Goal: Check status: Check status

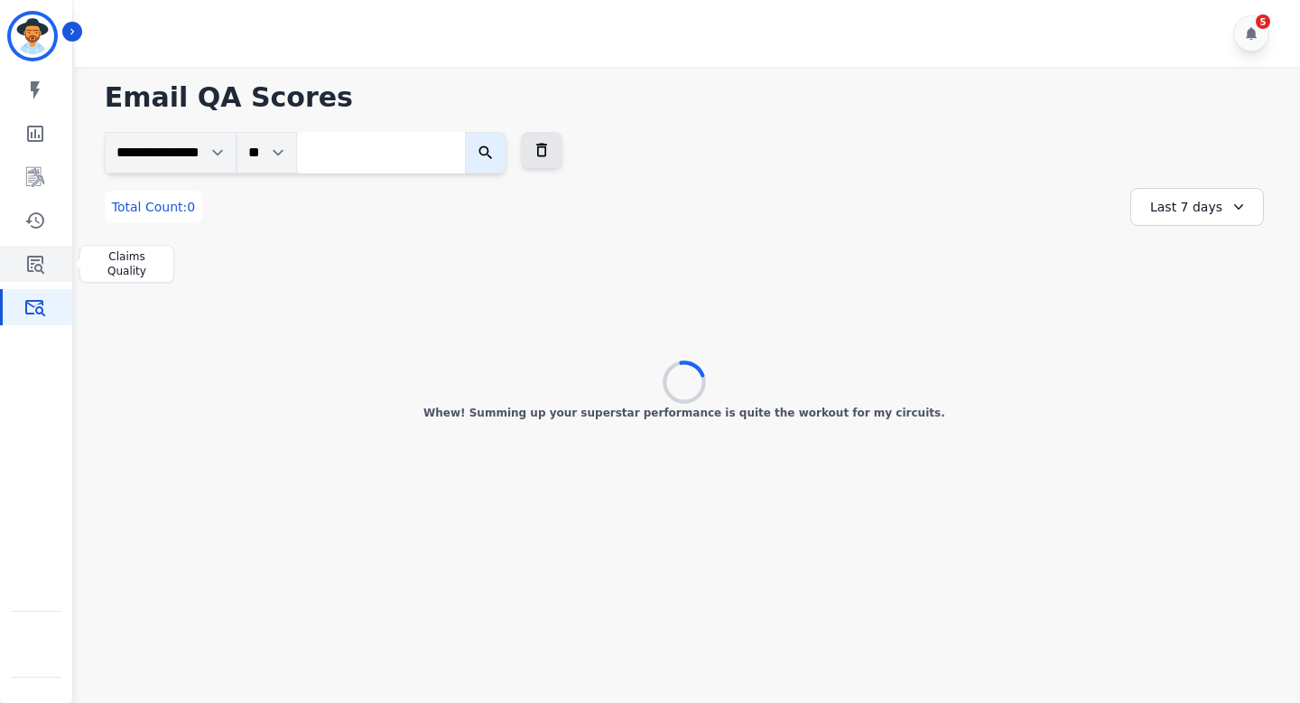
click at [24, 258] on icon "Sidebar" at bounding box center [35, 264] width 22 height 22
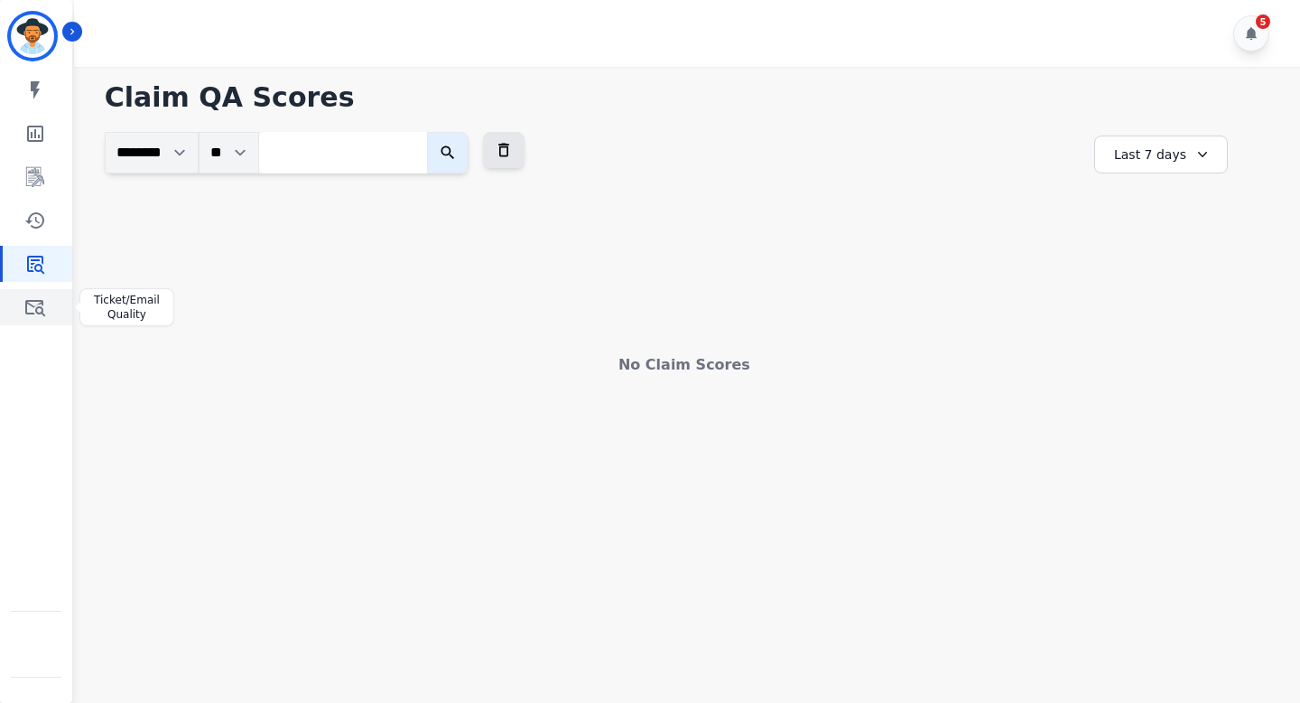
click at [32, 303] on icon "Sidebar" at bounding box center [35, 307] width 22 height 22
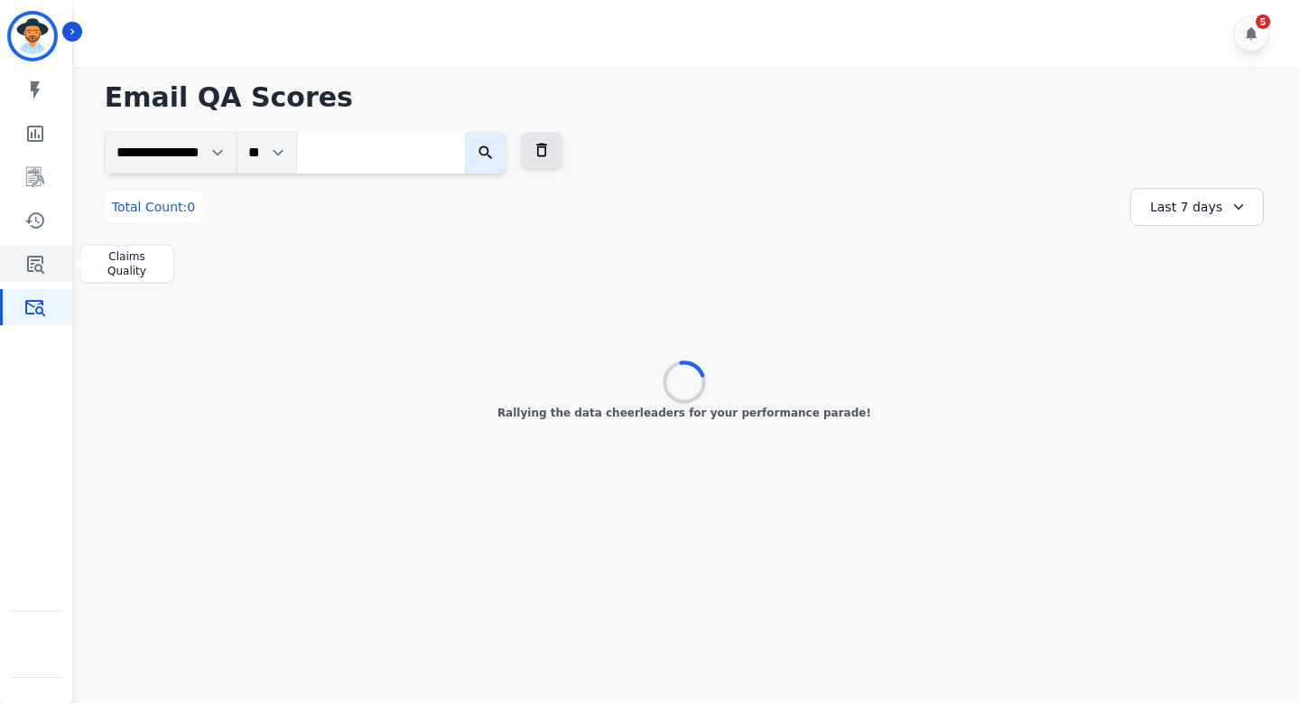
click at [31, 264] on icon "Sidebar" at bounding box center [35, 265] width 17 height 18
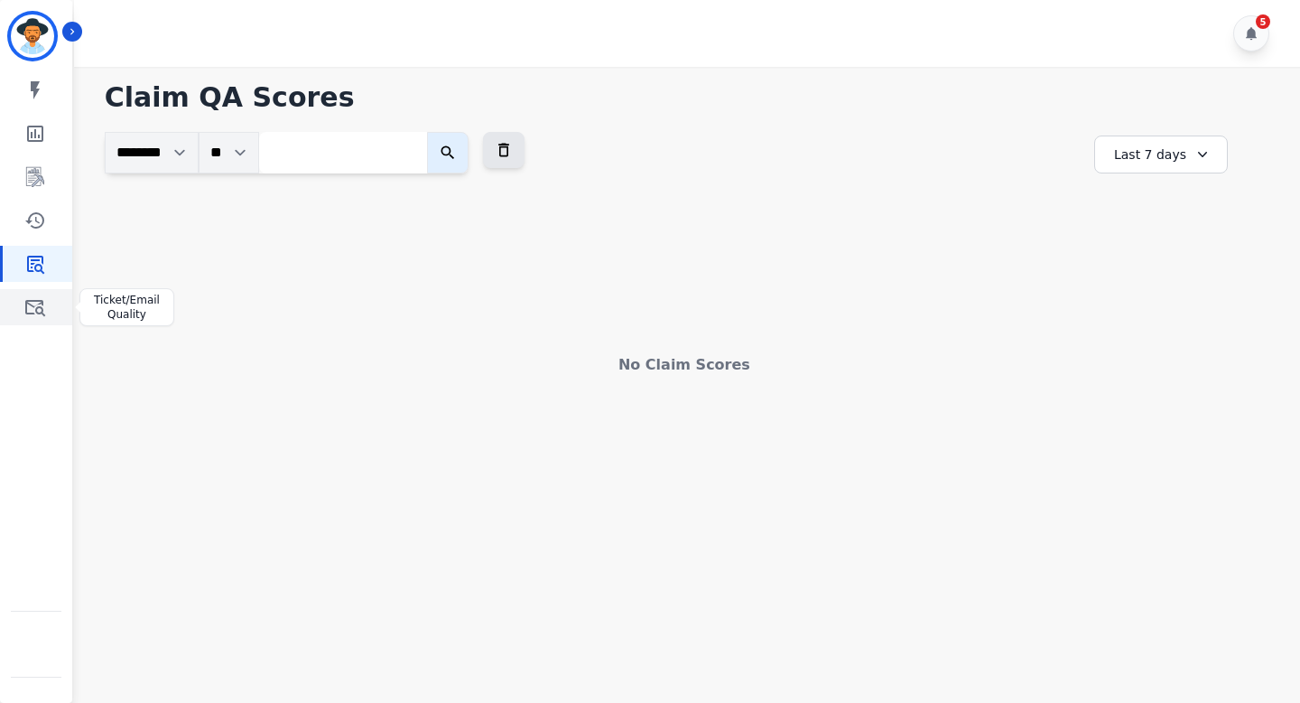
click at [41, 299] on icon "Sidebar" at bounding box center [35, 307] width 22 height 22
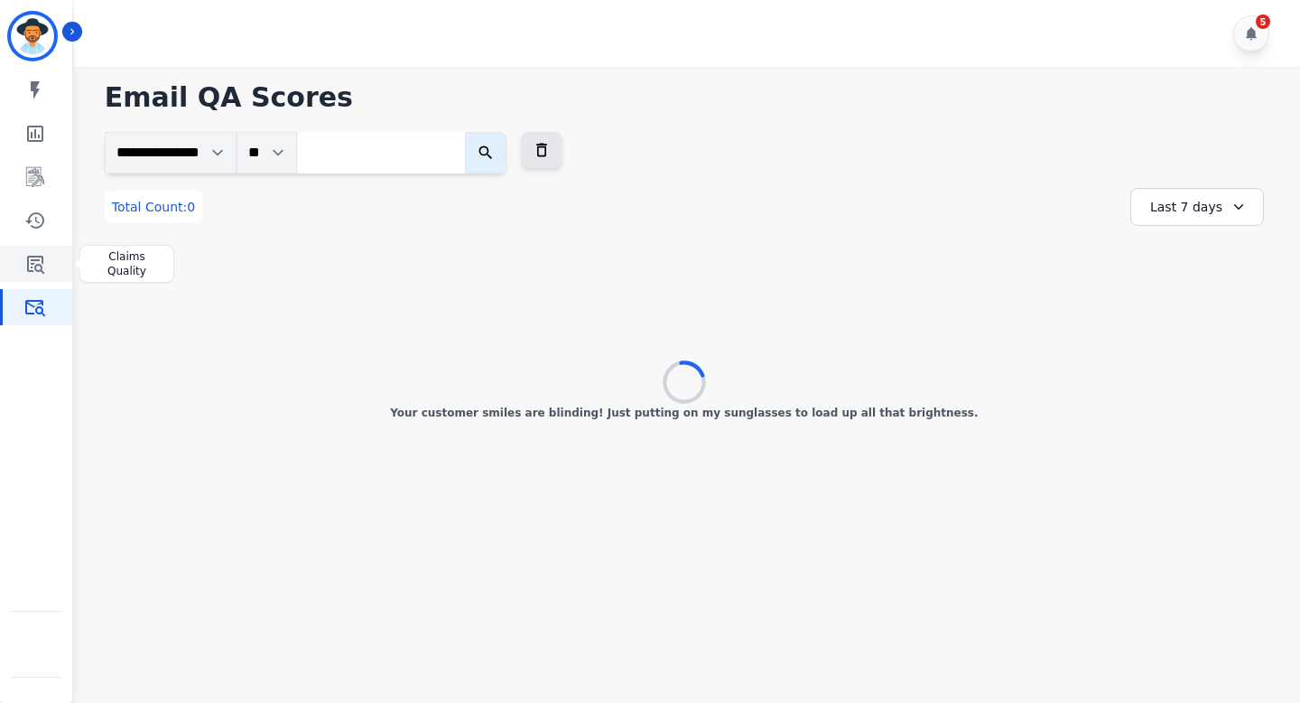
click at [40, 266] on icon "Sidebar" at bounding box center [35, 264] width 22 height 22
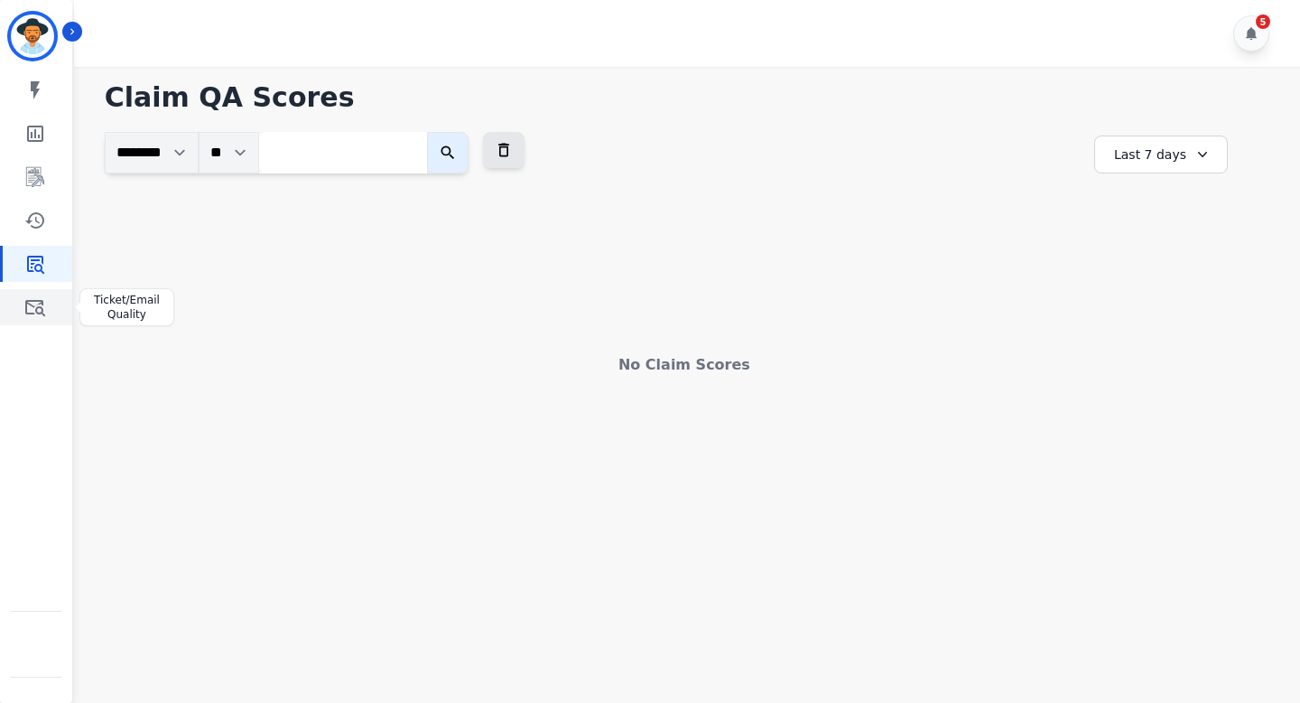
click at [14, 309] on link "Sidebar" at bounding box center [38, 307] width 70 height 36
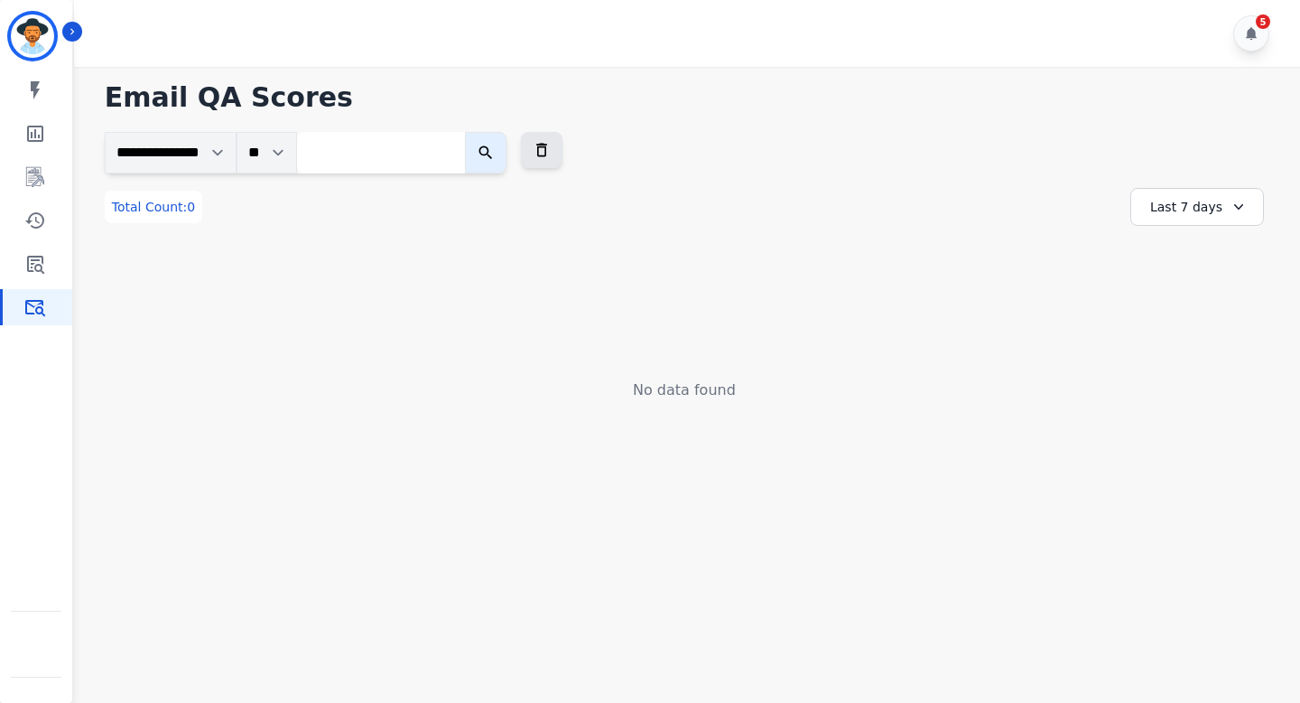
click at [1234, 208] on icon at bounding box center [1239, 207] width 18 height 18
click at [1188, 382] on li "Last 90 days" at bounding box center [1209, 382] width 90 height 18
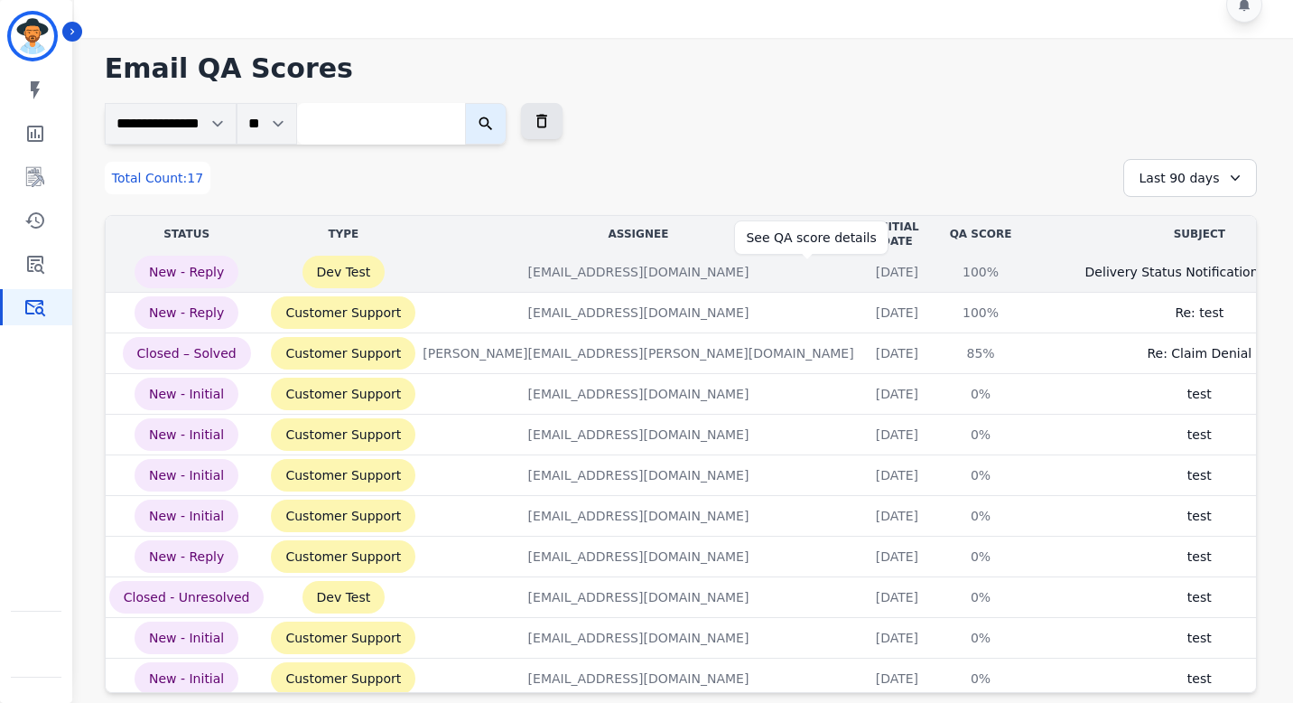
click at [940, 273] on div "100%" at bounding box center [980, 272] width 81 height 18
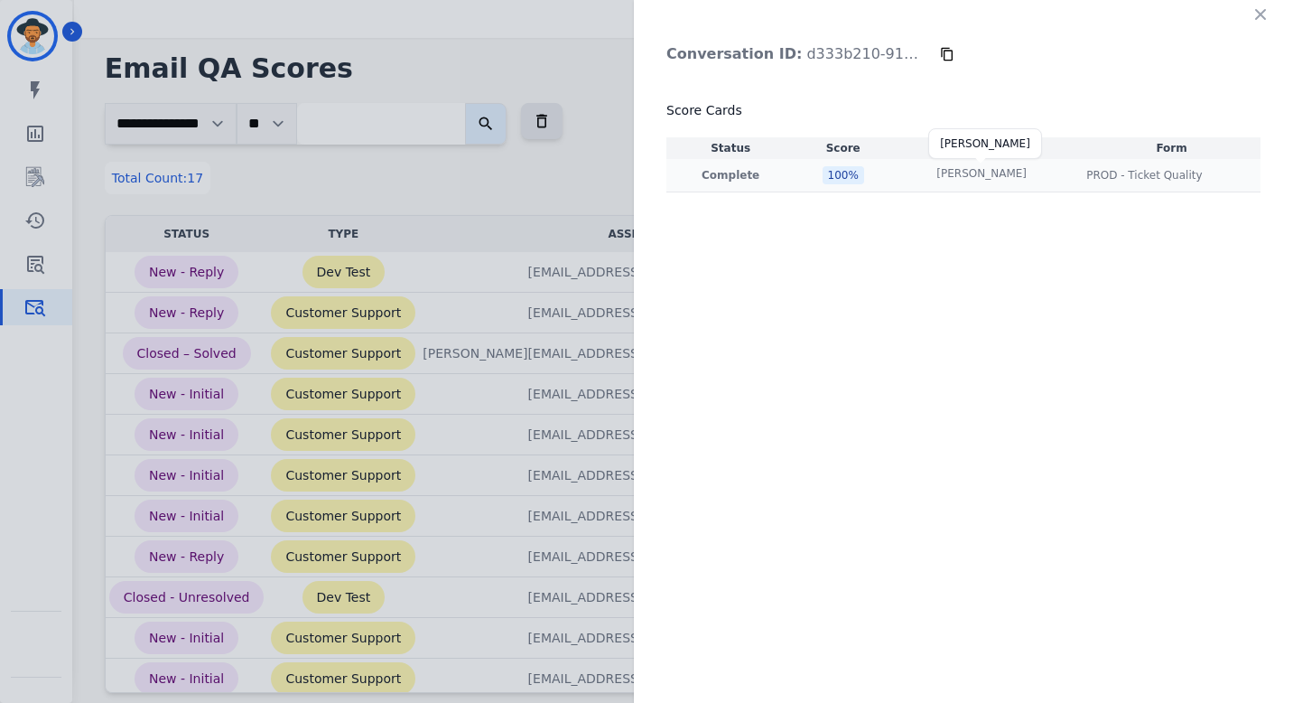
click at [995, 175] on p "Shannon Payne" at bounding box center [981, 173] width 90 height 14
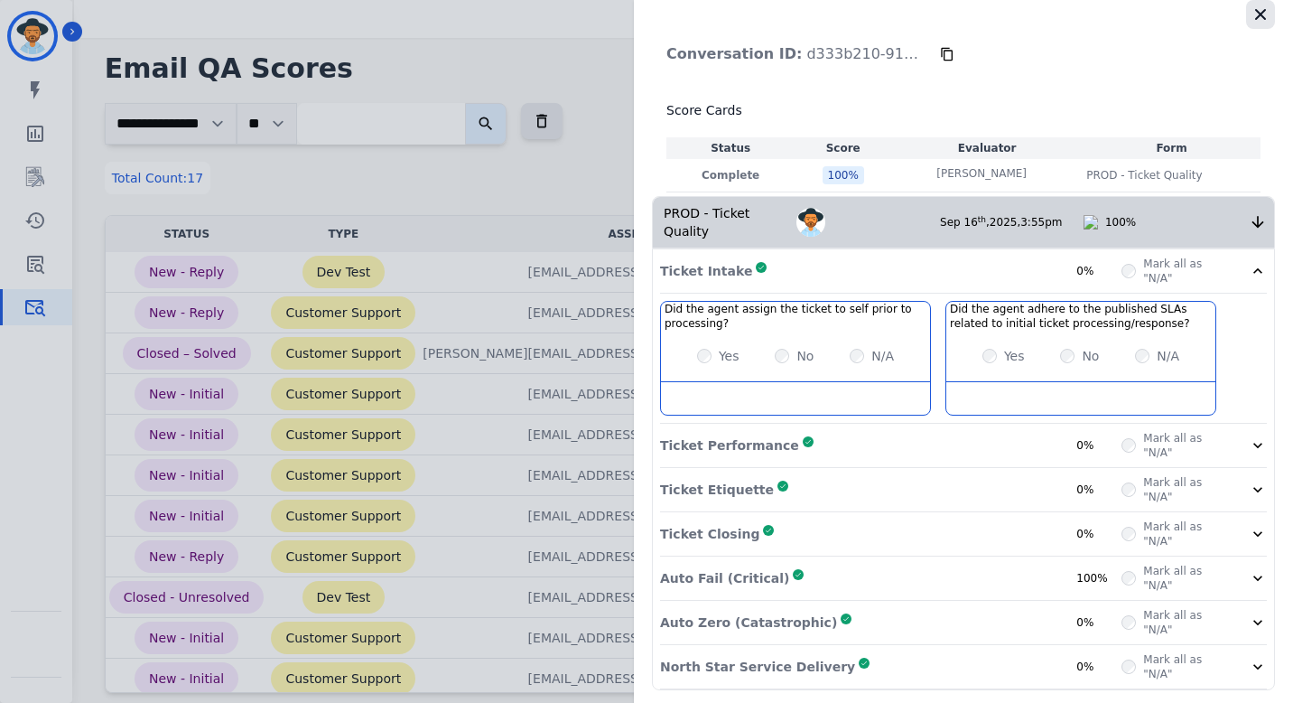
click at [1252, 20] on icon "button" at bounding box center [1261, 14] width 18 height 18
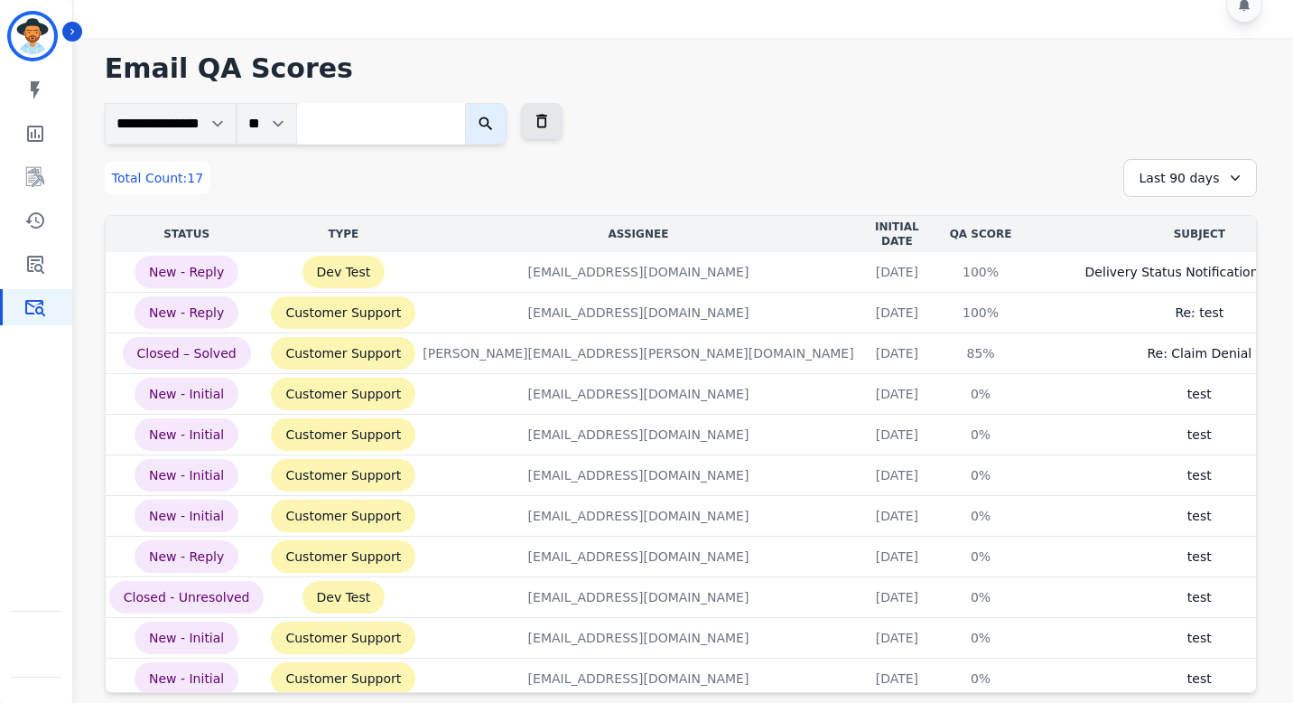
click at [340, 203] on div "**********" at bounding box center [681, 398] width 1152 height 590
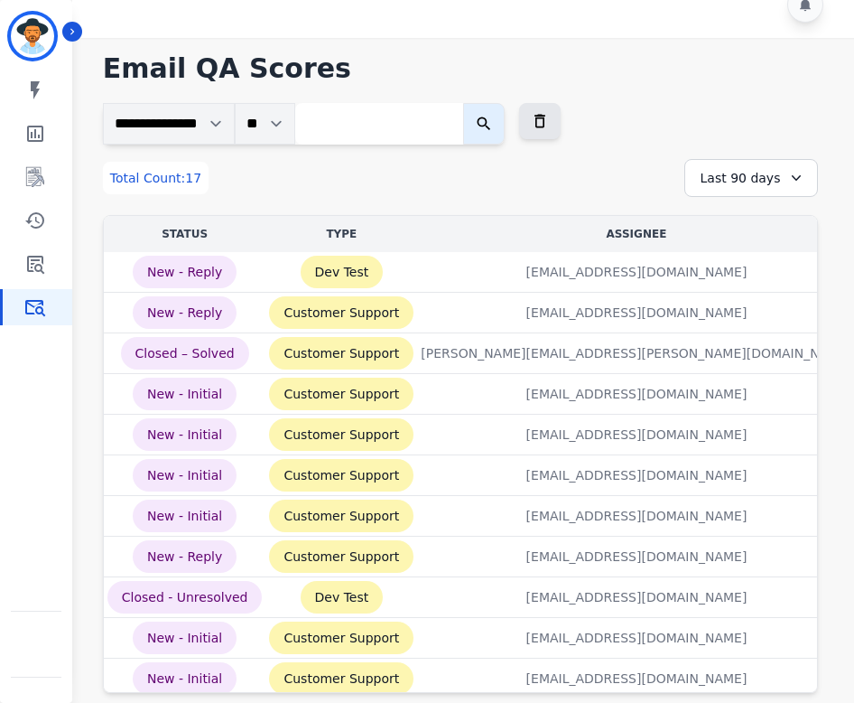
click at [769, 180] on div "Last 90 days" at bounding box center [752, 178] width 134 height 38
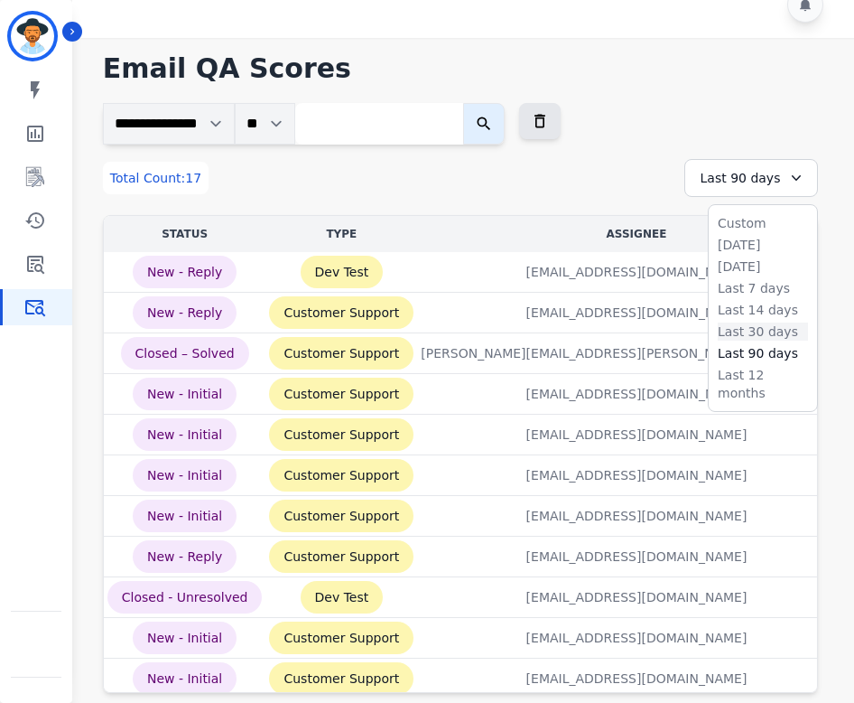
click at [736, 331] on li "Last 30 days" at bounding box center [763, 331] width 90 height 18
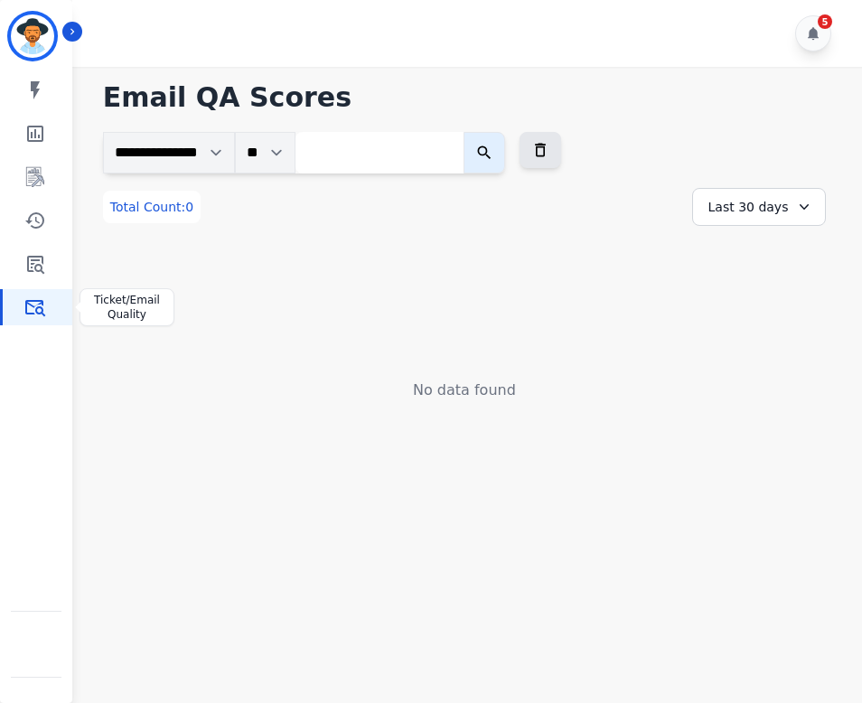
click at [33, 309] on icon "Sidebar" at bounding box center [35, 307] width 22 height 22
click at [732, 201] on div "Last 30 days" at bounding box center [759, 207] width 134 height 38
click at [767, 377] on li "Last 90 days" at bounding box center [770, 382] width 90 height 18
